Goal: Information Seeking & Learning: Learn about a topic

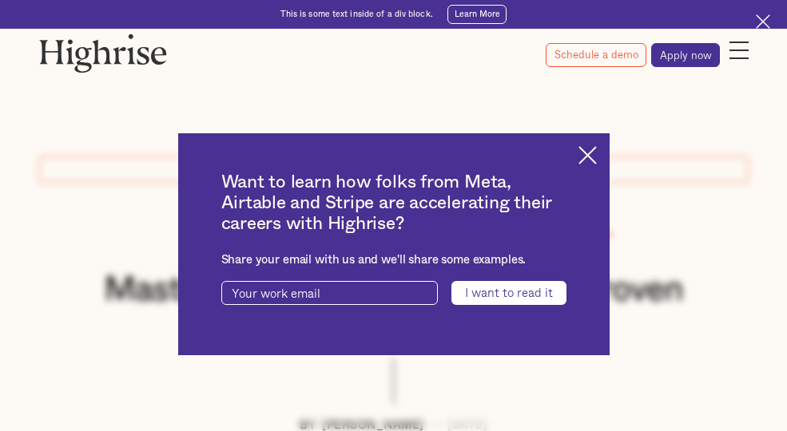
click at [597, 153] on img at bounding box center [587, 155] width 18 height 18
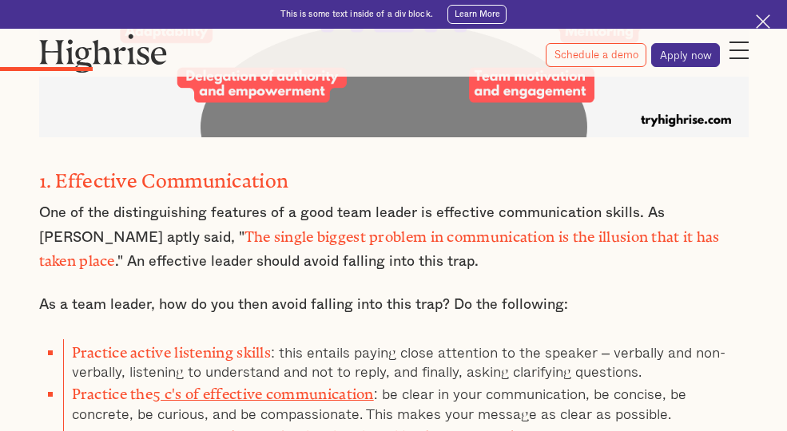
scroll to position [1597, 0]
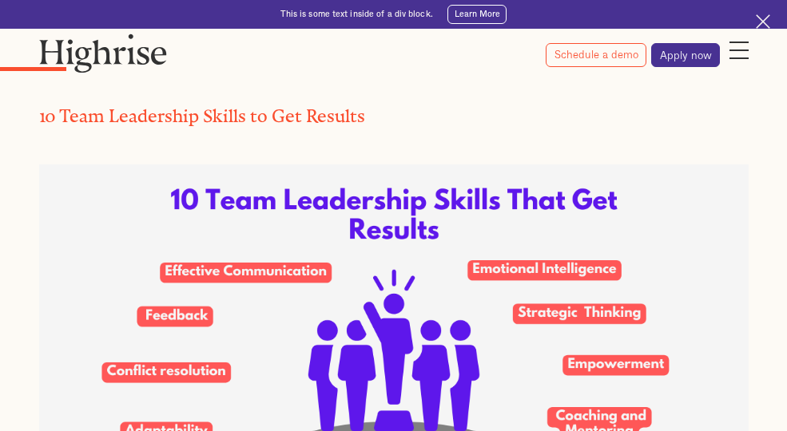
click at [414, 343] on img at bounding box center [393, 351] width 709 height 372
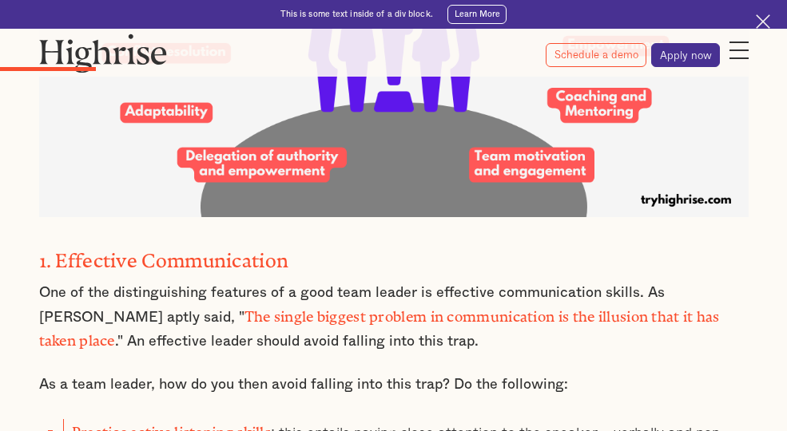
scroll to position [1996, 0]
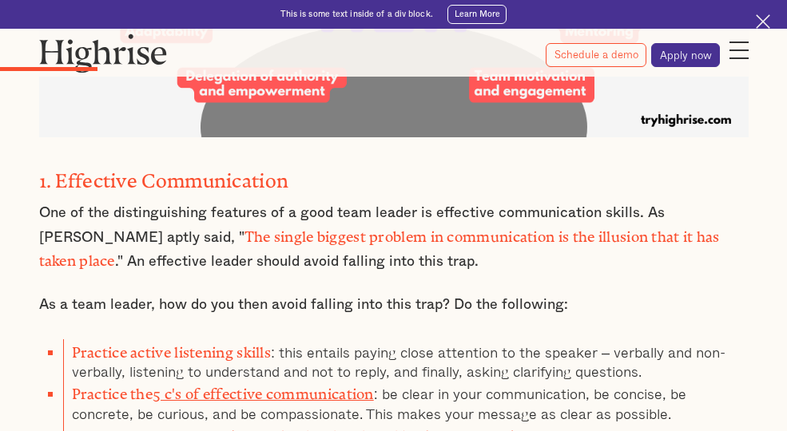
click at [238, 170] on strong "1. Effective Communication" at bounding box center [164, 176] width 250 height 12
click at [483, 165] on h3 "1. Effective Communication" at bounding box center [393, 180] width 709 height 30
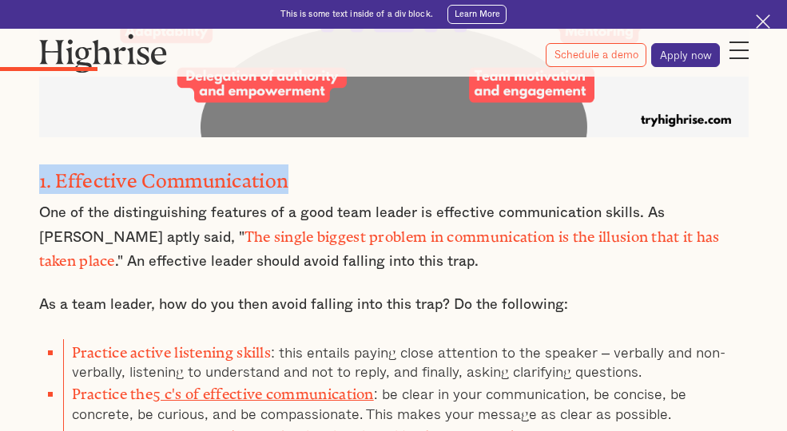
drag, startPoint x: 479, startPoint y: 137, endPoint x: 221, endPoint y: 129, distance: 258.0
click at [221, 165] on h3 "1. Effective Communication" at bounding box center [393, 180] width 709 height 30
copy strong "1. Effective Communication"
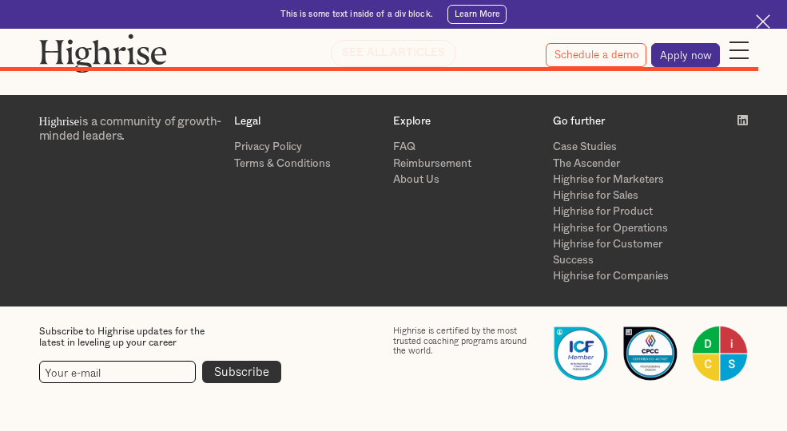
scroll to position [10381, 0]
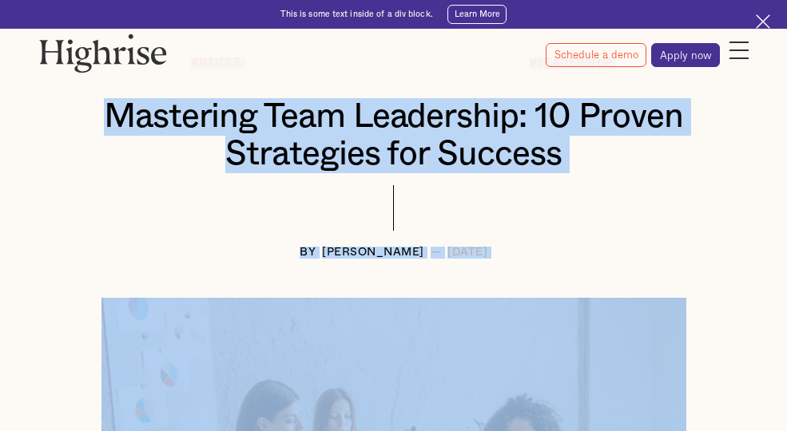
scroll to position [0, 0]
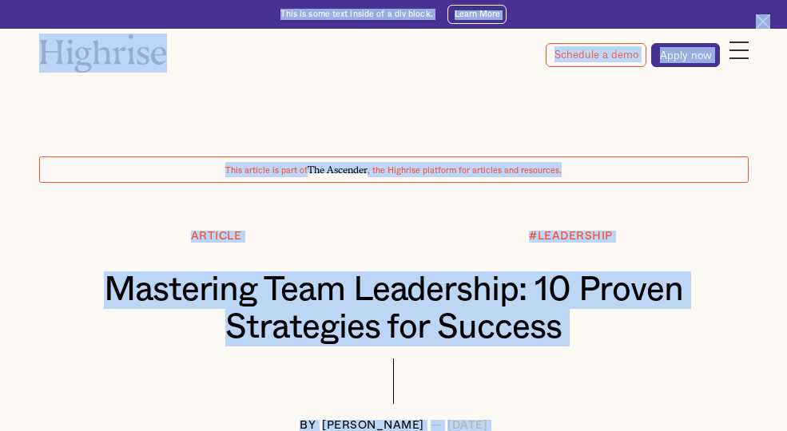
drag, startPoint x: 463, startPoint y: 168, endPoint x: 228, endPoint y: -69, distance: 334.3
click at [228, 0] on html "Join us on [DATE] as we explore effective strategies to optimize 1:1s. Learn Mo…" at bounding box center [393, 215] width 787 height 431
drag, startPoint x: 228, startPoint y: -69, endPoint x: 310, endPoint y: 266, distance: 345.3
copy body "ug 12th as we explore effective strategies to optimize 1:1s. Learn More Interes…"
